Goal: Information Seeking & Learning: Learn about a topic

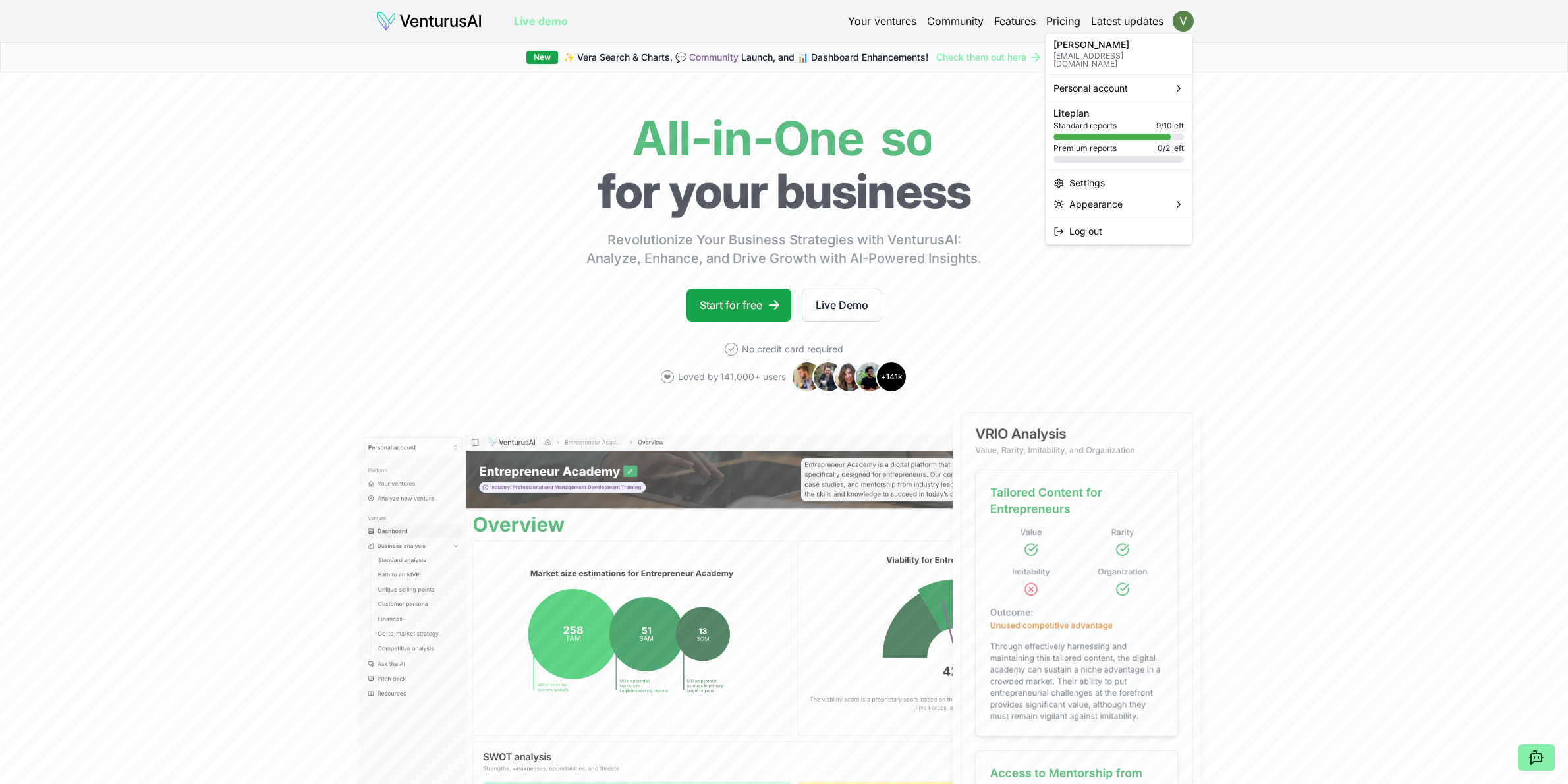
click at [1179, 18] on html "We value your privacy We use cookies to enhance your browsing experience, serve…" at bounding box center [784, 392] width 1568 height 784
click at [1125, 145] on div "Lite plan Standard reports 9 / 10 left Premium reports 0 / 2 left" at bounding box center [1118, 136] width 130 height 54
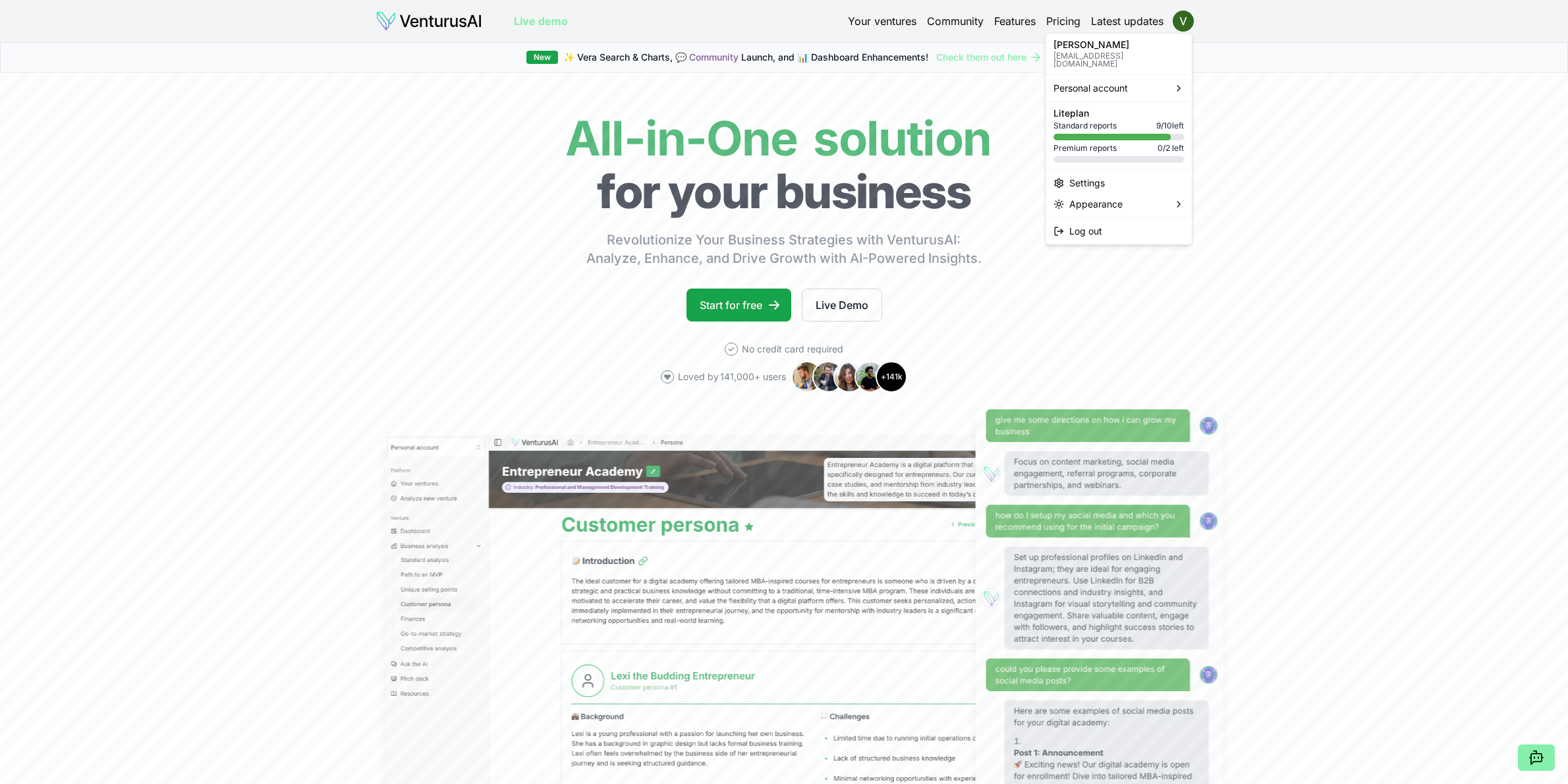
click at [1126, 121] on div "Standard reports 9 / 10 left" at bounding box center [1118, 126] width 130 height 10
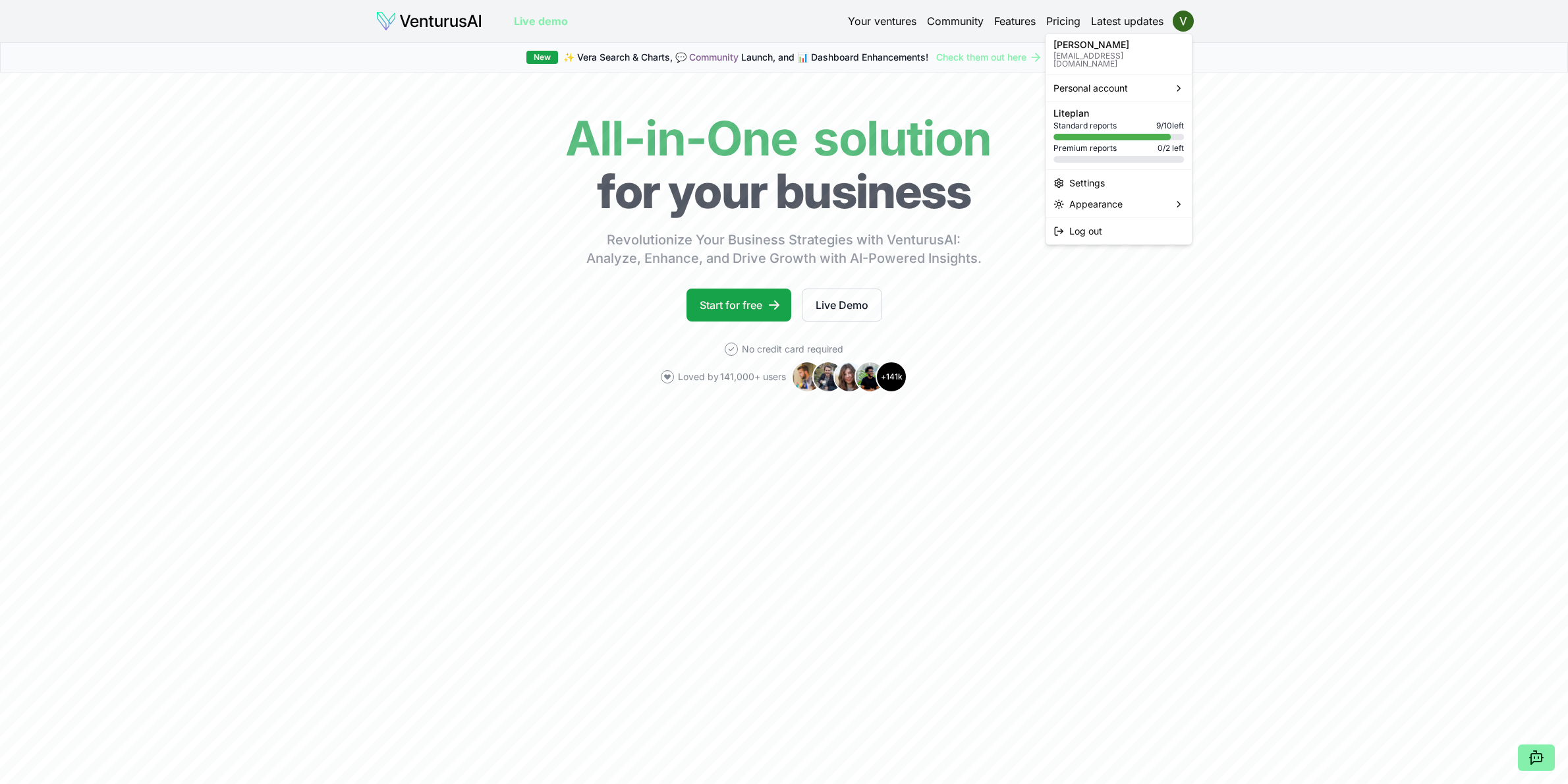
click at [1181, 143] on span "0 / 2 left" at bounding box center [1170, 148] width 26 height 10
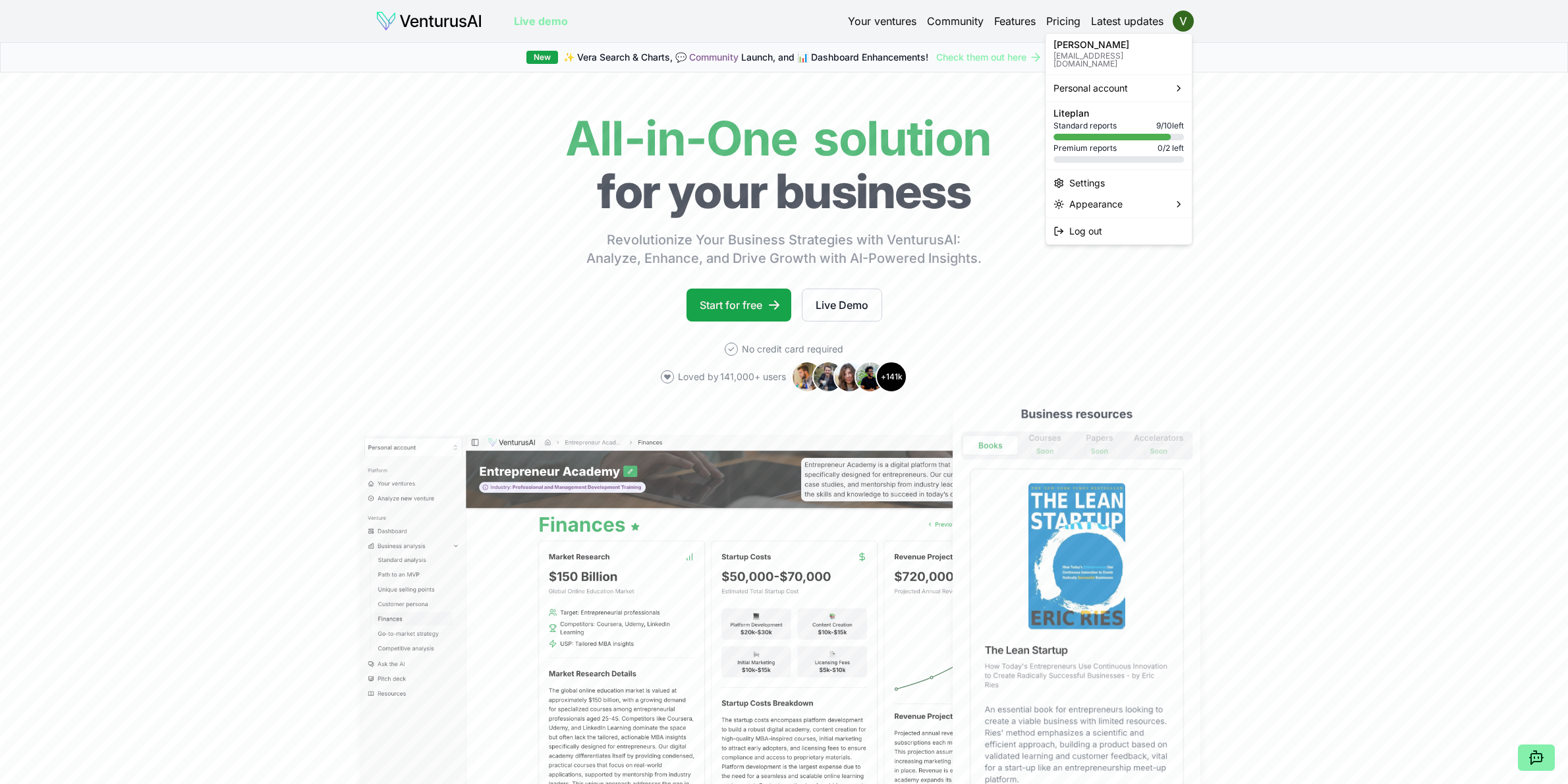
click at [1159, 121] on span "9 / 10 left" at bounding box center [1170, 126] width 28 height 10
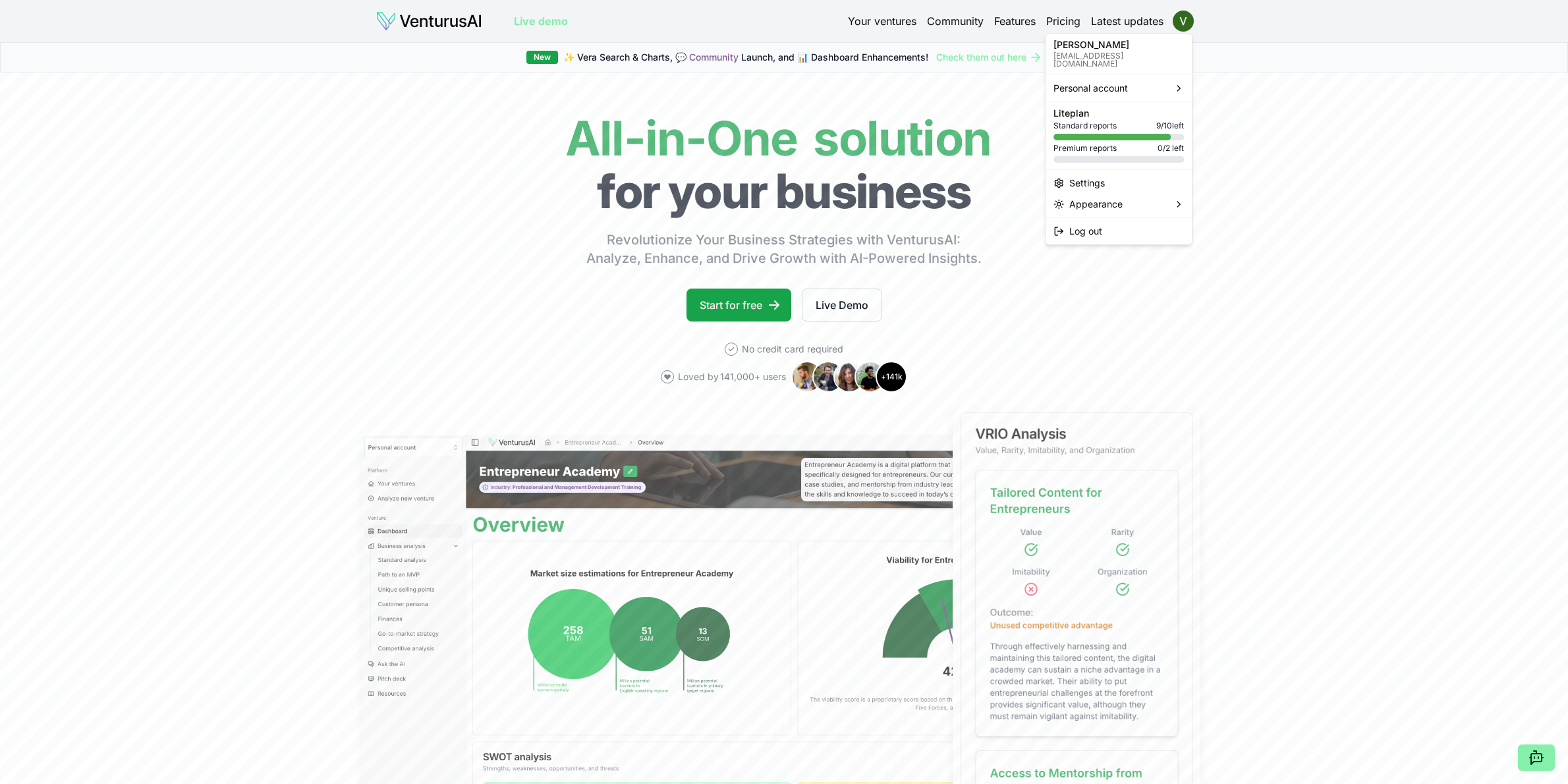
drag, startPoint x: 874, startPoint y: 23, endPoint x: 869, endPoint y: 18, distance: 7.1
click at [874, 23] on html "We value your privacy We use cookies to enhance your browsing experience, serve…" at bounding box center [784, 392] width 1568 height 784
click at [868, 17] on link "Your ventures" at bounding box center [882, 21] width 69 height 16
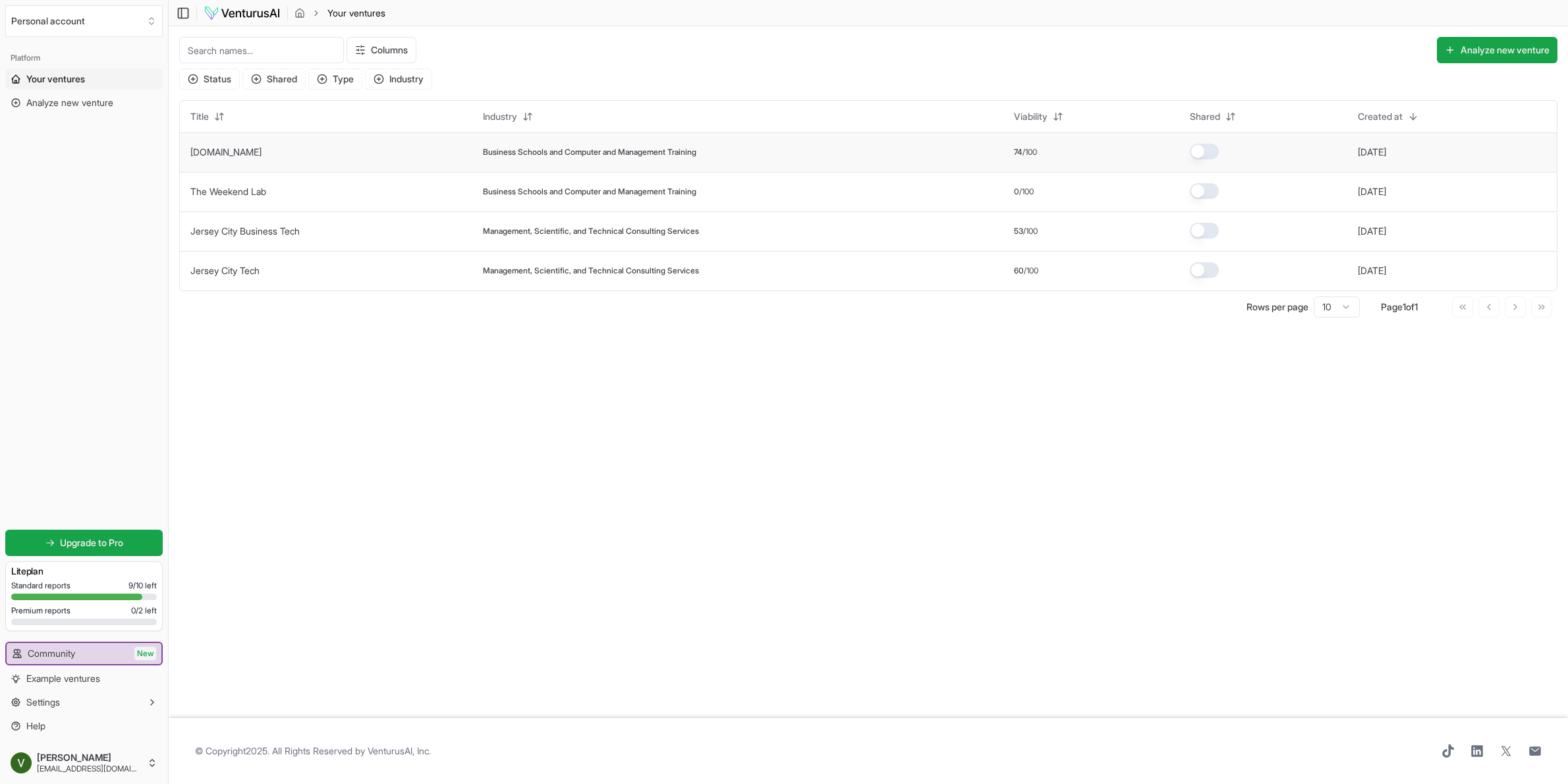
click at [1034, 149] on span "/100" at bounding box center [1029, 152] width 14 height 10
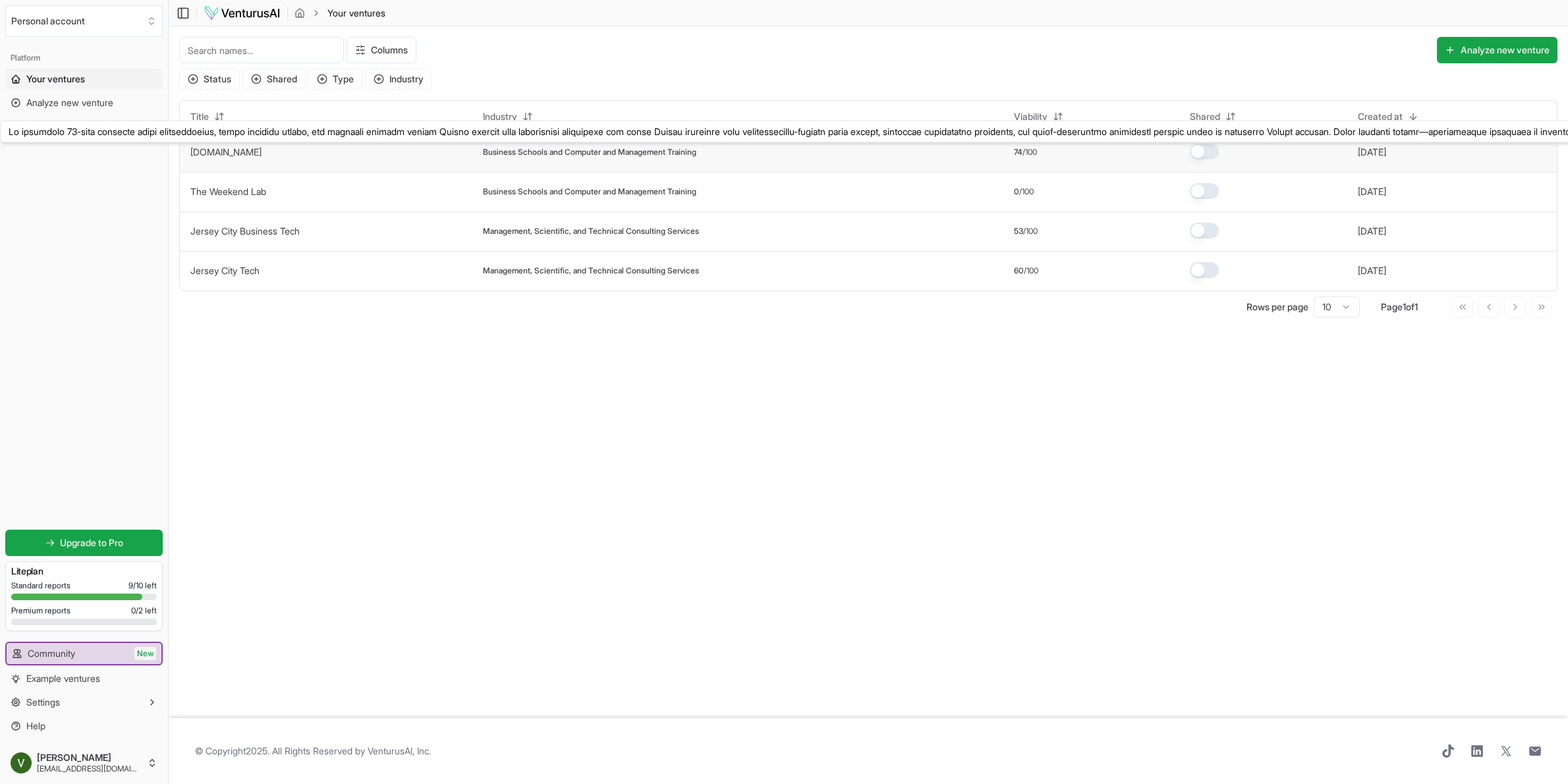
click at [252, 148] on link "[DOMAIN_NAME]" at bounding box center [226, 152] width 71 height 11
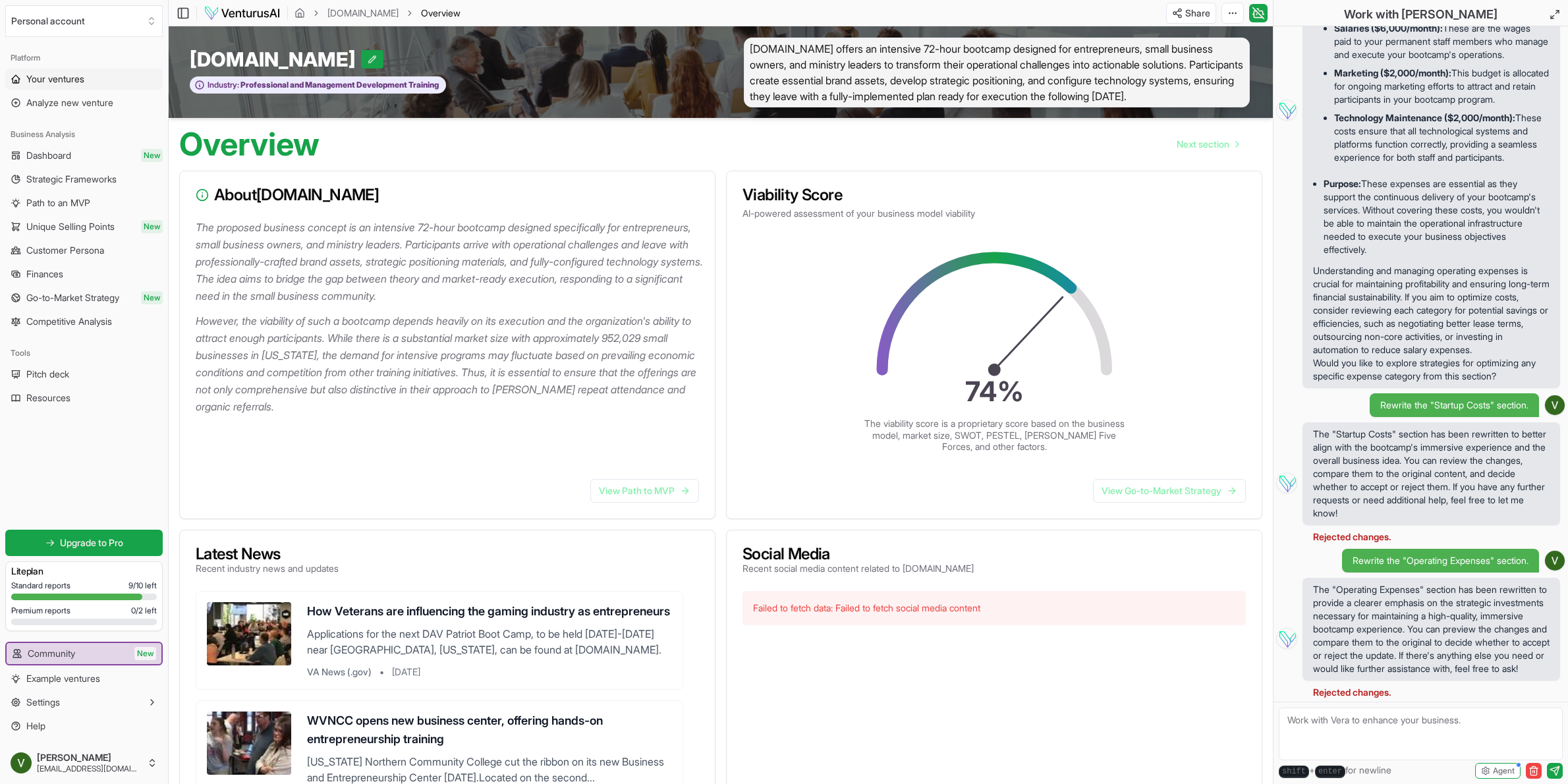
click at [74, 81] on span "Your ventures" at bounding box center [55, 79] width 58 height 13
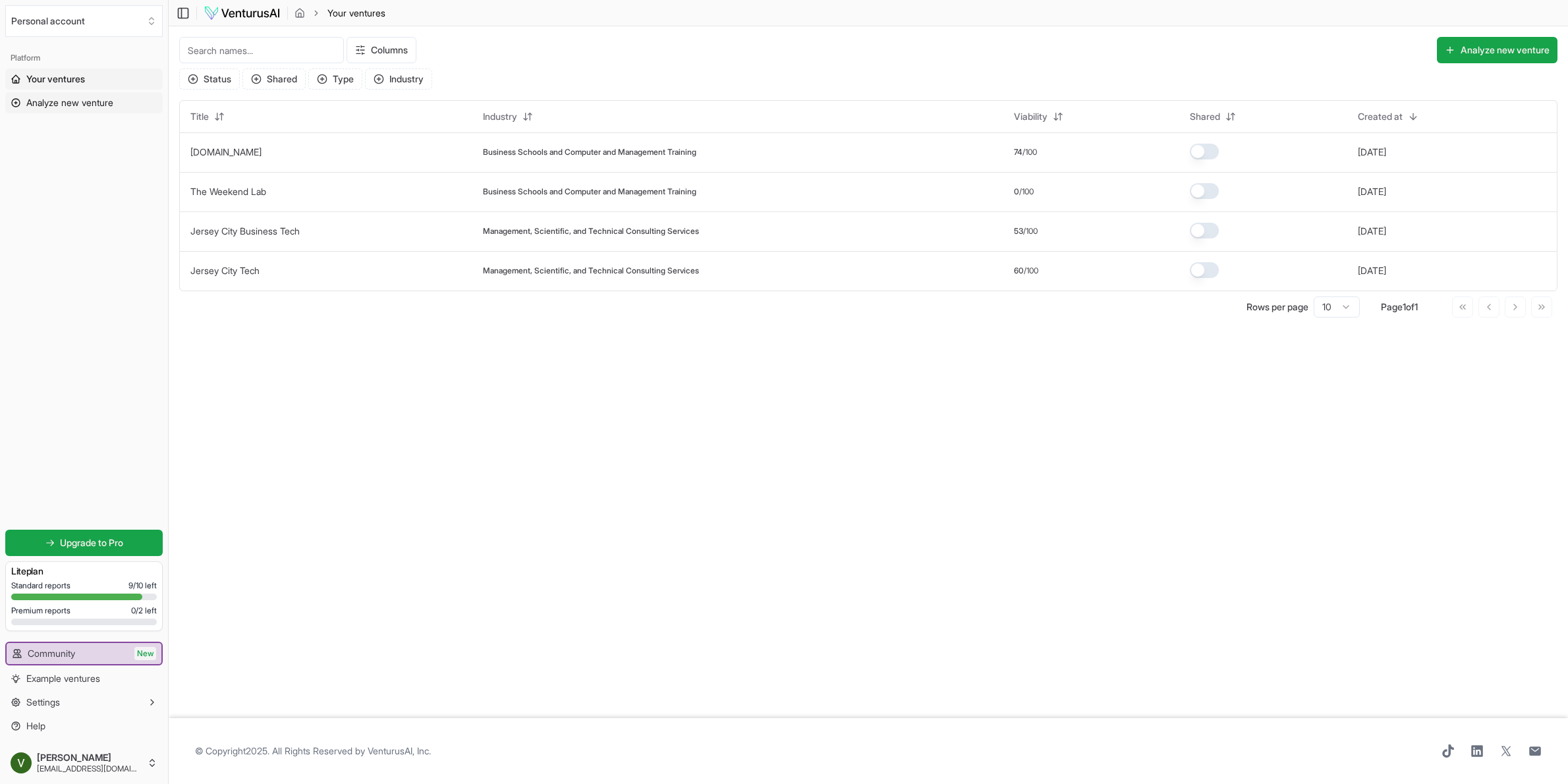
click at [72, 103] on span "Analyze new venture" at bounding box center [70, 103] width 87 height 13
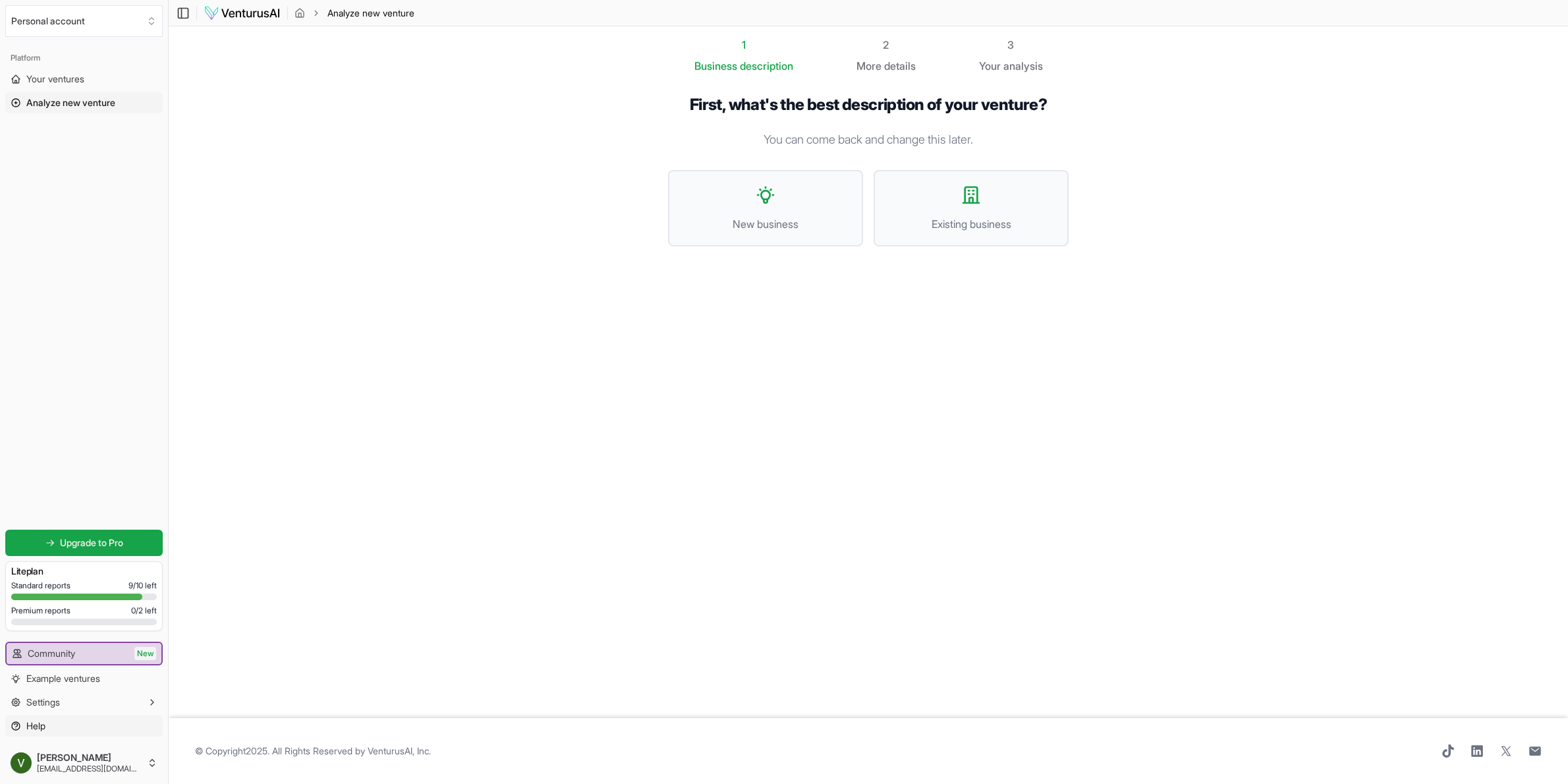
click at [38, 731] on span "Help" at bounding box center [36, 726] width 19 height 13
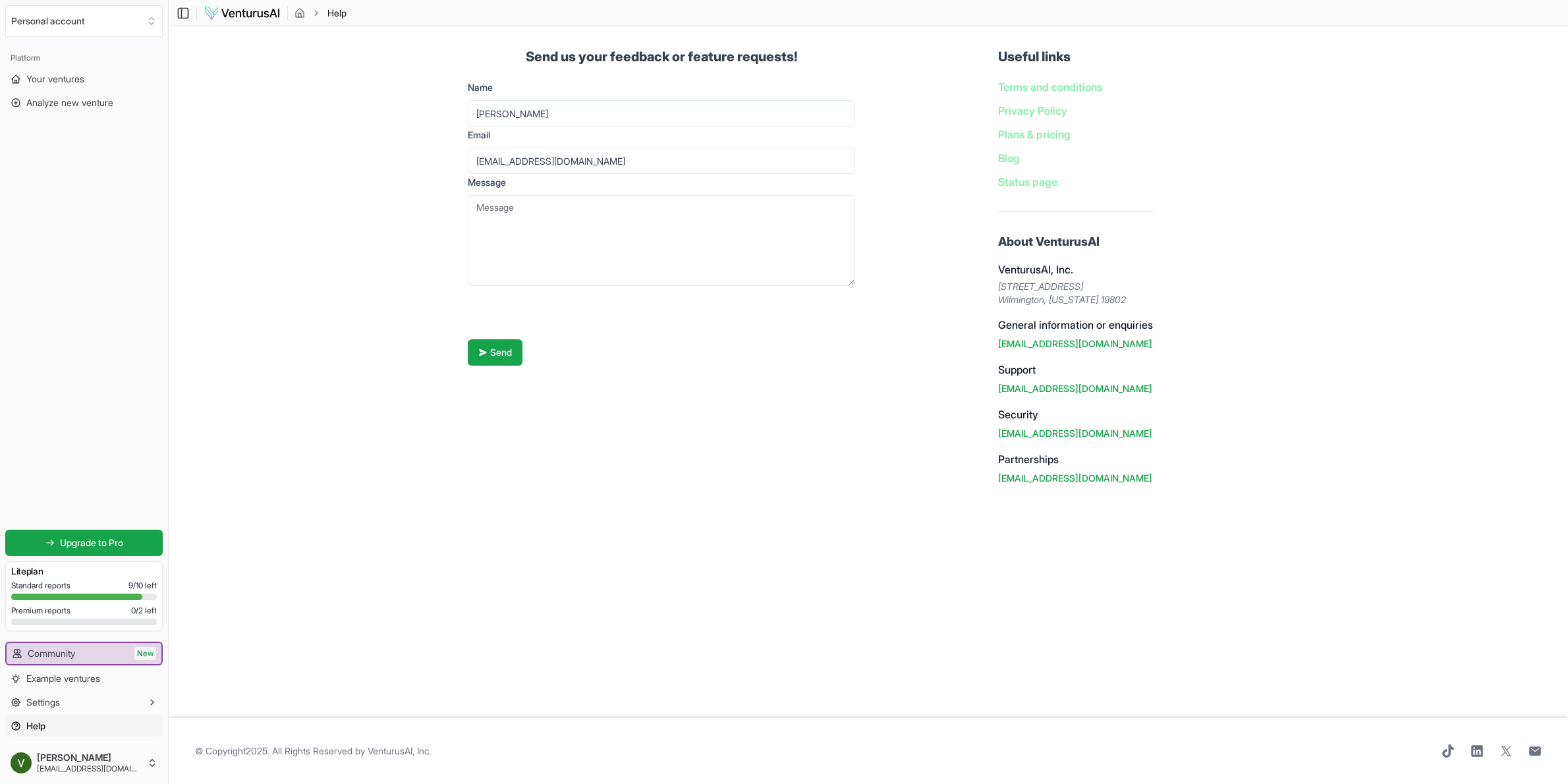
click at [587, 556] on main "Toggle Sidebar Help Help Send us your feedback or feature requests! Name [PERSO…" at bounding box center [868, 392] width 1399 height 784
click at [71, 81] on span "Your ventures" at bounding box center [55, 79] width 58 height 13
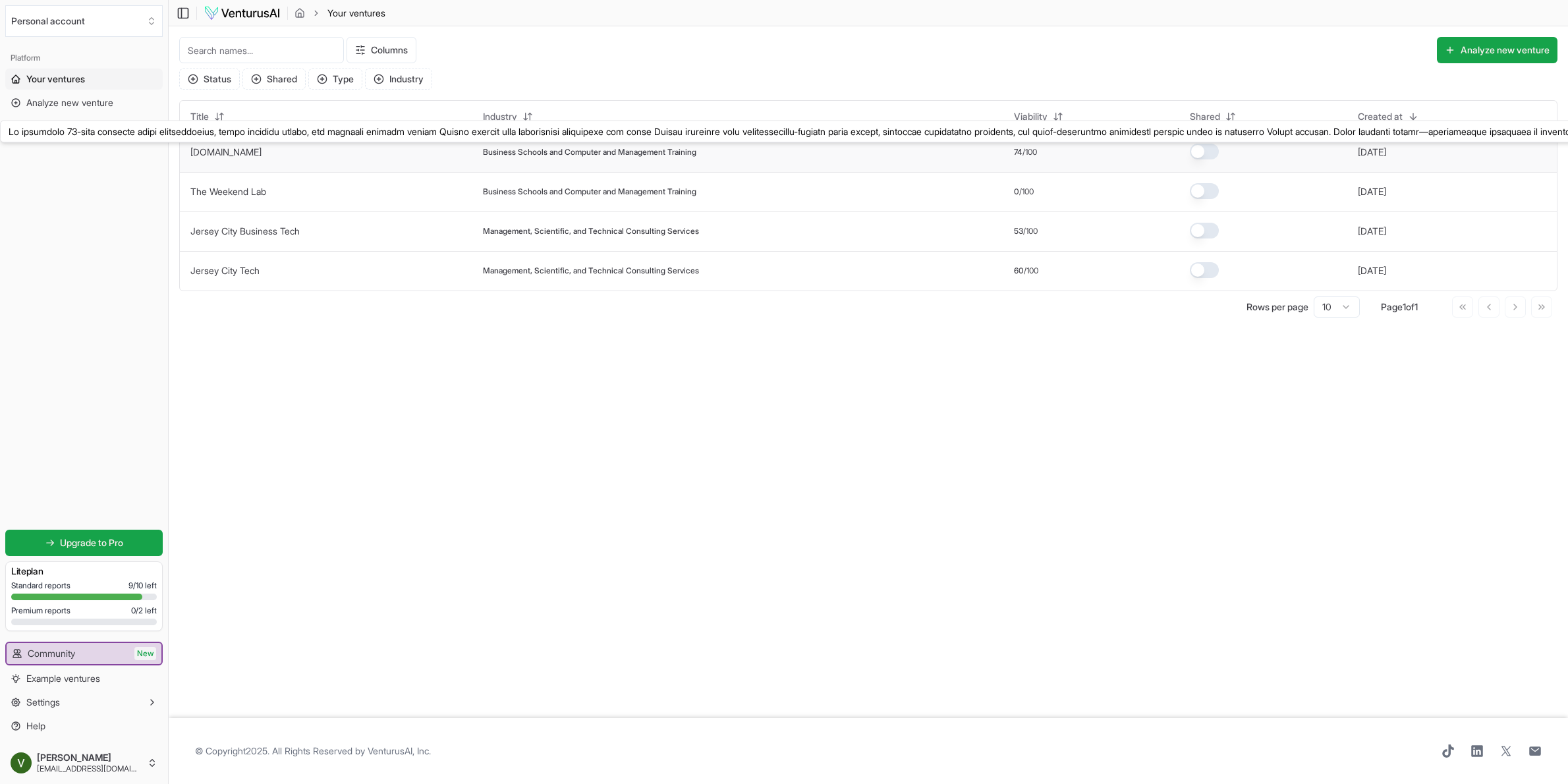
click at [216, 153] on link "[DOMAIN_NAME]" at bounding box center [226, 152] width 71 height 11
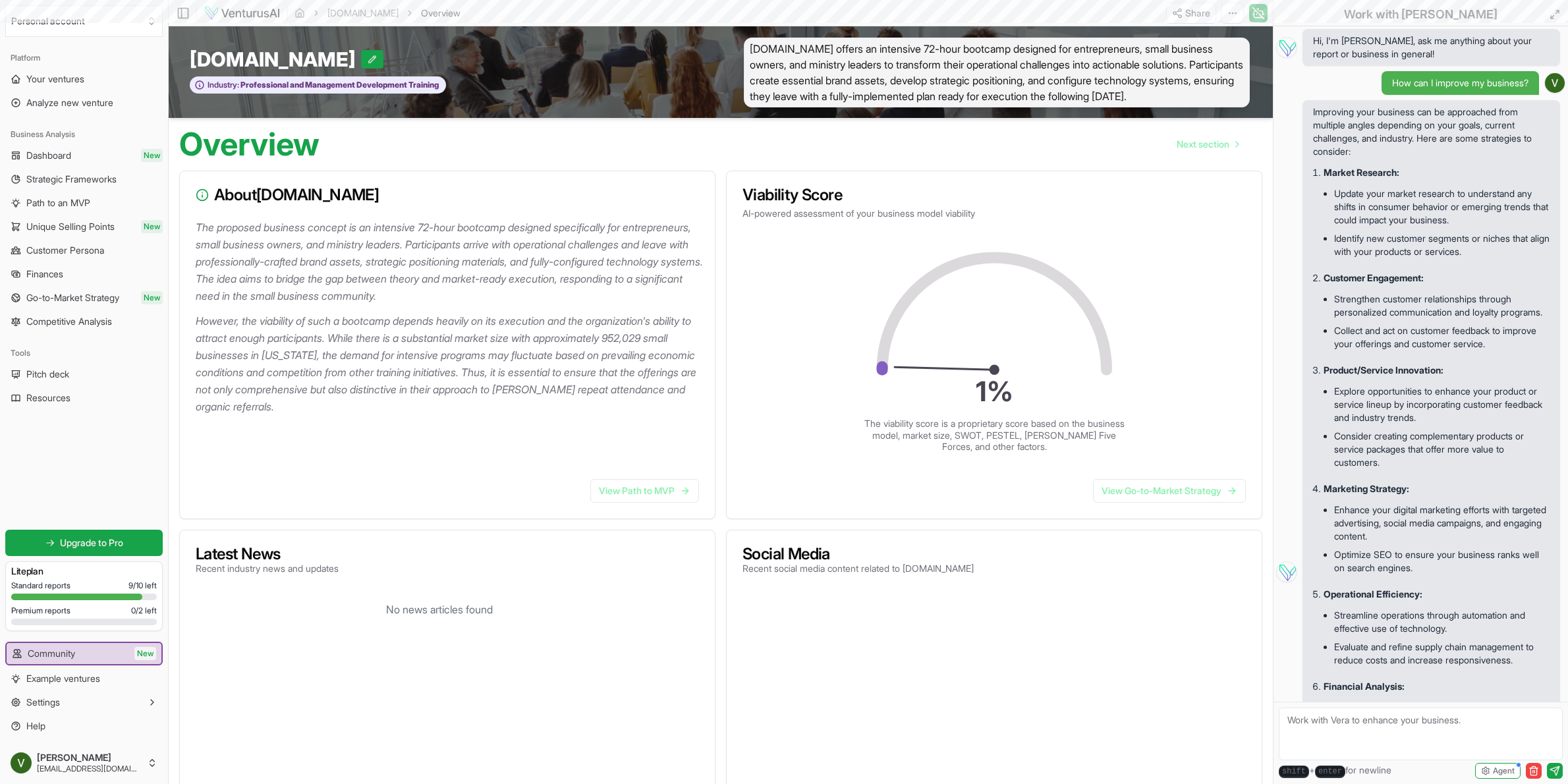
scroll to position [1351, 0]
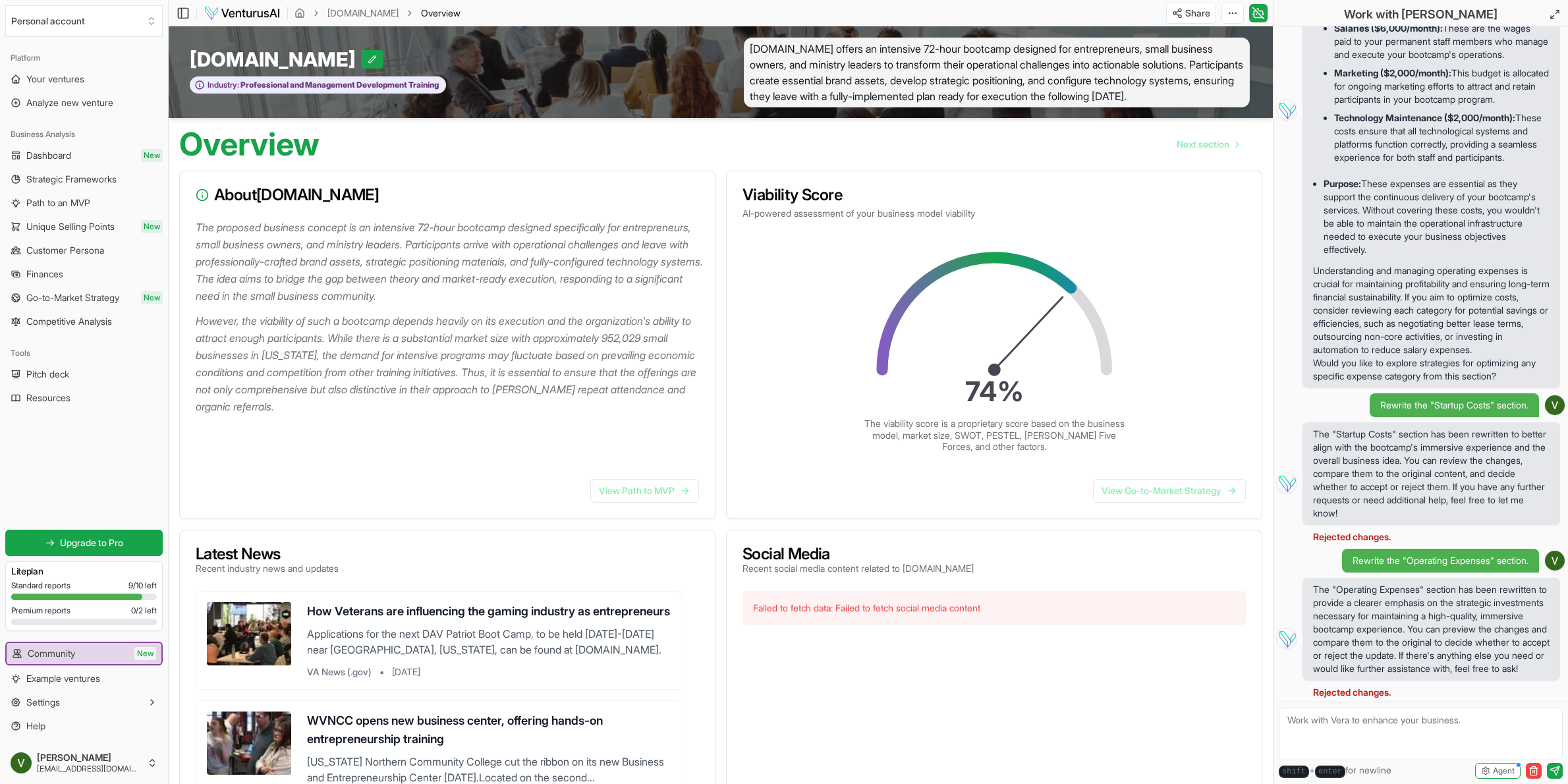
click at [368, 432] on div "The proposed business concept is an intensive 72-hour bootcamp designed specifi…" at bounding box center [447, 344] width 535 height 250
